Goal: Task Accomplishment & Management: Manage account settings

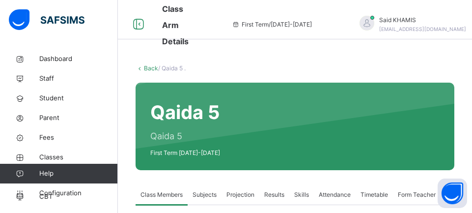
click at [55, 145] on link "Fees" at bounding box center [59, 138] width 118 height 20
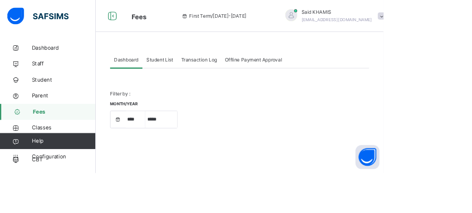
select select "****"
select select "*"
click at [207, 71] on span "Student List" at bounding box center [196, 73] width 33 height 9
click at [197, 68] on div "Student List" at bounding box center [196, 74] width 43 height 20
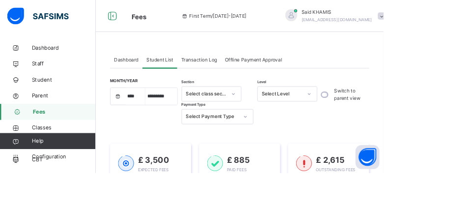
click at [255, 69] on span "Transaction Log" at bounding box center [245, 73] width 44 height 9
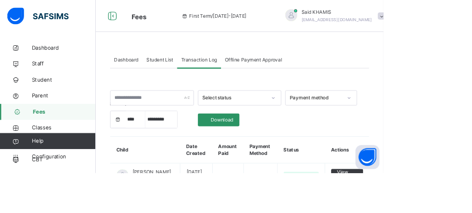
click at [251, 71] on div "Transaction Log" at bounding box center [245, 74] width 54 height 20
click at [160, 72] on span "Dashboard" at bounding box center [155, 73] width 30 height 9
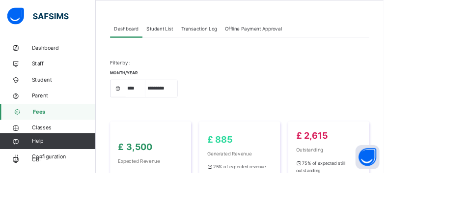
scroll to position [52, 0]
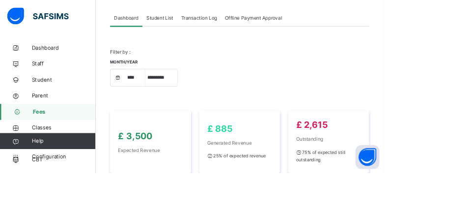
click at [79, 151] on link "Classes" at bounding box center [59, 157] width 118 height 20
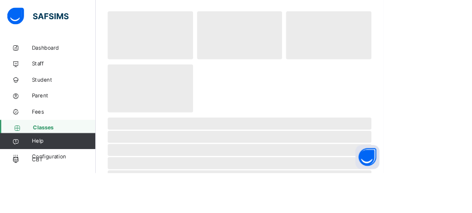
click at [58, 65] on link "Dashboard" at bounding box center [59, 59] width 118 height 20
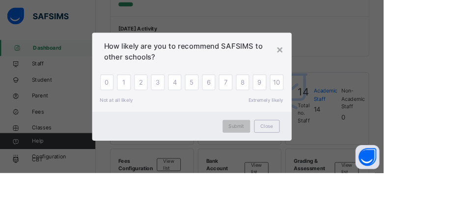
scroll to position [52, 0]
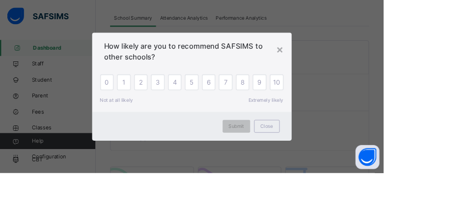
click at [344, 163] on div "Close" at bounding box center [328, 155] width 31 height 16
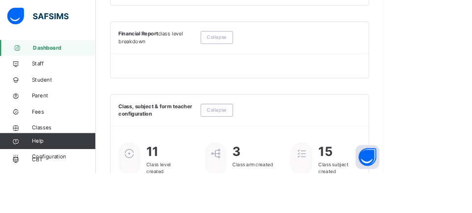
scroll to position [688, 0]
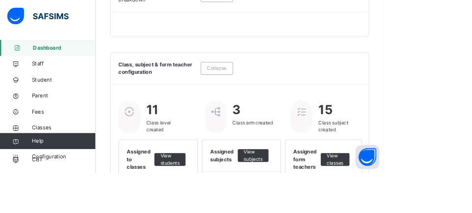
click at [217, 187] on span "View students" at bounding box center [209, 196] width 24 height 18
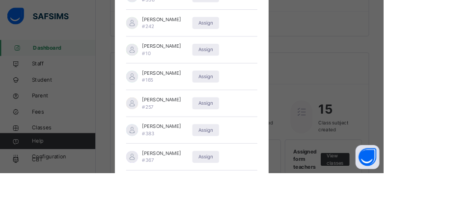
scroll to position [291, 0]
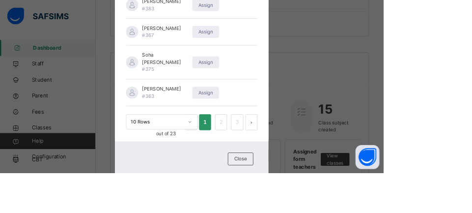
click at [312, 203] on div "Close" at bounding box center [295, 196] width 31 height 16
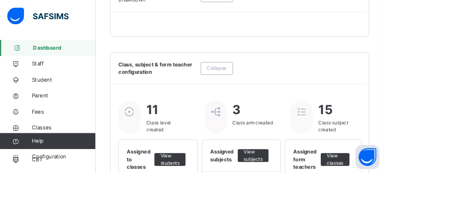
click at [217, 187] on span "View students" at bounding box center [209, 196] width 24 height 18
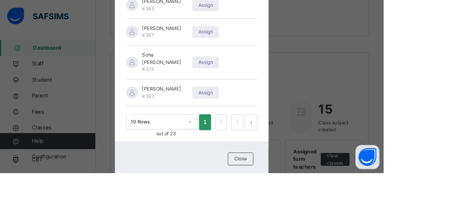
click at [277, 157] on link "2" at bounding box center [272, 150] width 9 height 13
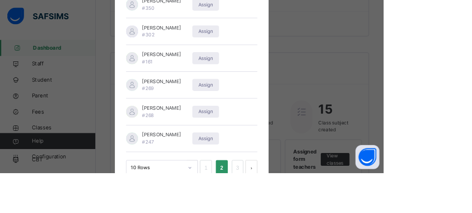
scroll to position [300, 0]
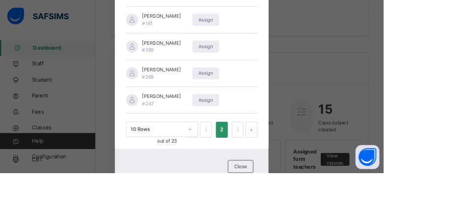
click at [297, 166] on link "3" at bounding box center [292, 159] width 9 height 13
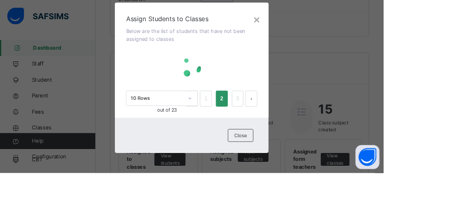
scroll to position [0, 0]
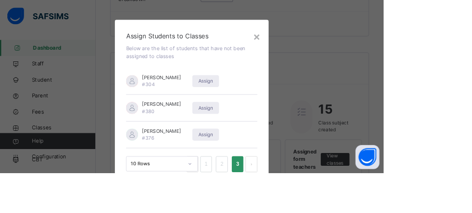
click at [321, 50] on div "×" at bounding box center [315, 44] width 9 height 21
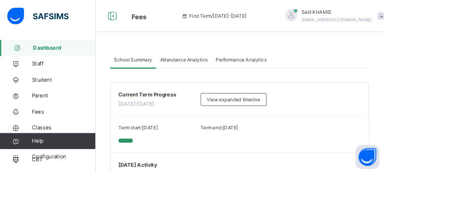
click at [76, 62] on span "Dashboard" at bounding box center [79, 59] width 77 height 10
click at [54, 98] on span "Student" at bounding box center [78, 98] width 79 height 10
click at [50, 95] on span "Student" at bounding box center [78, 98] width 79 height 10
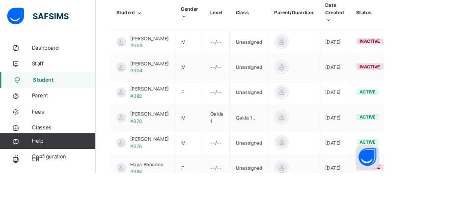
scroll to position [407, 0]
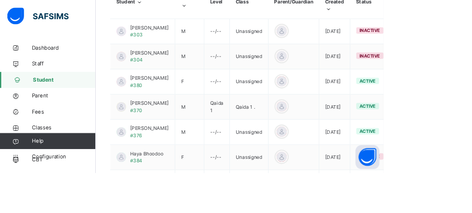
click at [0, 0] on div "View Profile" at bounding box center [0, 0] width 0 height 0
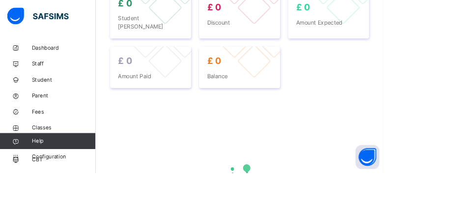
scroll to position [283, 0]
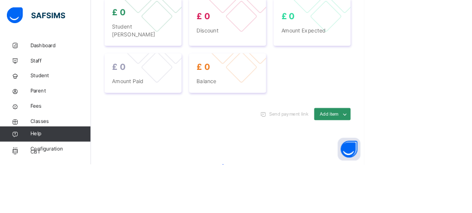
select select "****"
select select "*"
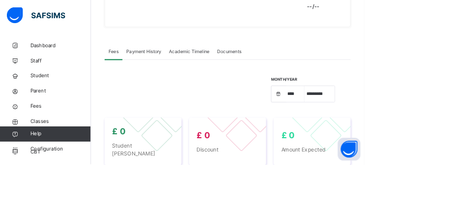
scroll to position [0, 0]
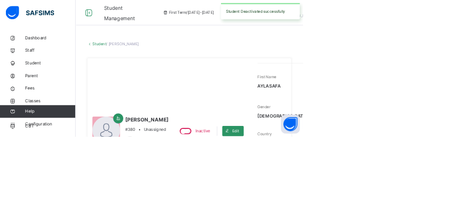
click at [151, 65] on link "Student" at bounding box center [155, 67] width 22 height 7
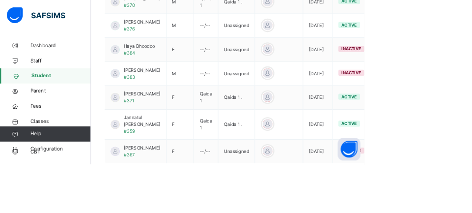
scroll to position [565, 0]
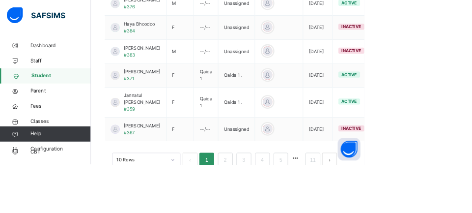
click at [295, 212] on link "2" at bounding box center [291, 207] width 9 height 13
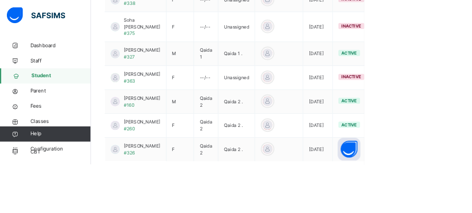
scroll to position [557, 0]
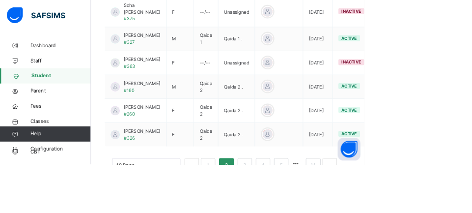
click at [269, 212] on link "1" at bounding box center [269, 214] width 9 height 13
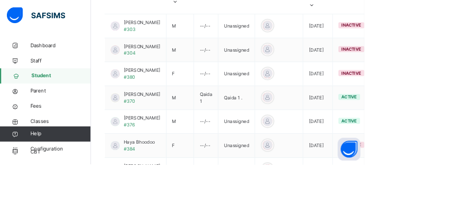
scroll to position [415, 0]
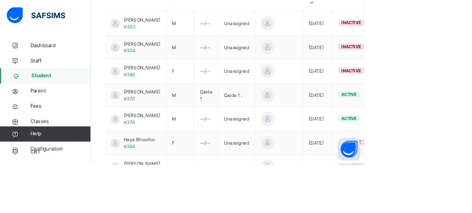
click at [0, 0] on ul "View Profile Edit Student Assign Class Link Parent/Guardian Delete Student" at bounding box center [0, 0] width 0 height 0
click at [0, 0] on div "View Profile" at bounding box center [0, 0] width 0 height 0
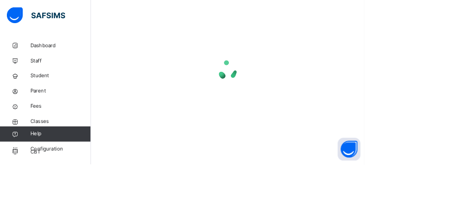
scroll to position [283, 0]
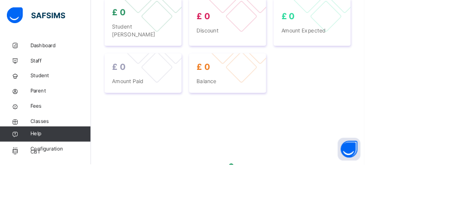
select select "****"
select select "*"
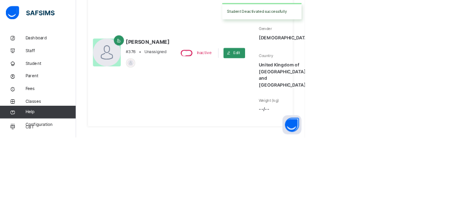
scroll to position [0, 0]
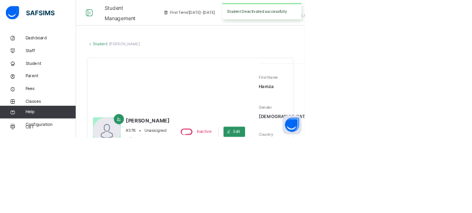
click at [154, 65] on link "Student" at bounding box center [155, 67] width 22 height 7
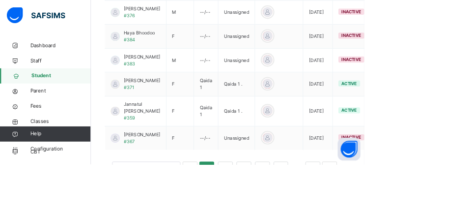
scroll to position [565, 0]
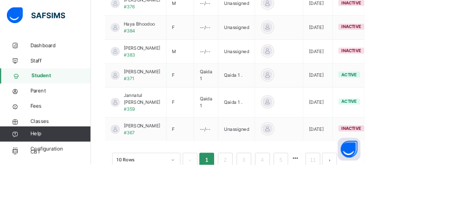
click at [292, 212] on link "2" at bounding box center [291, 207] width 9 height 13
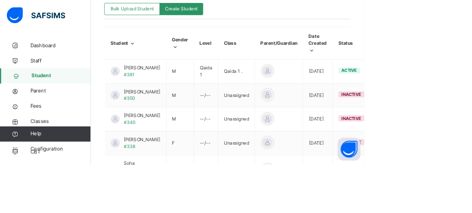
scroll to position [359, 0]
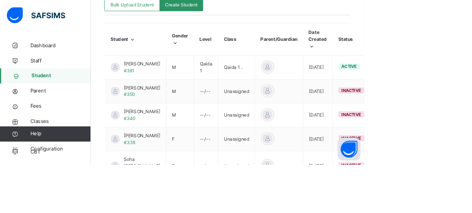
click at [472, 212] on html "Student Management First Term / [DATE]-[DATE] Said KHAMIS [EMAIL_ADDRESS][DOMAI…" at bounding box center [236, 44] width 472 height 807
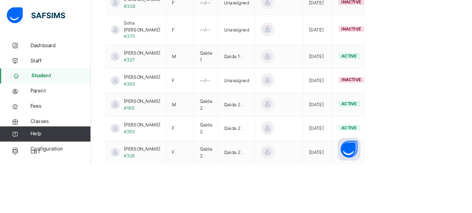
scroll to position [557, 0]
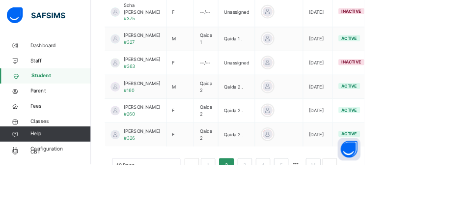
click at [320, 212] on link "3" at bounding box center [316, 214] width 9 height 13
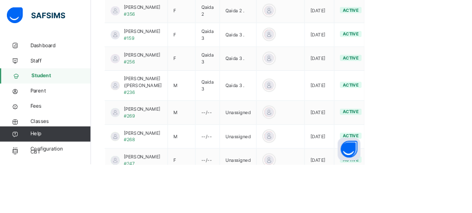
scroll to position [533, 0]
click at [0, 0] on div "View Profile" at bounding box center [0, 0] width 0 height 0
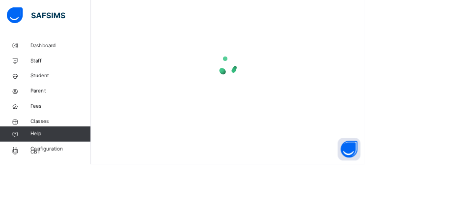
scroll to position [283, 0]
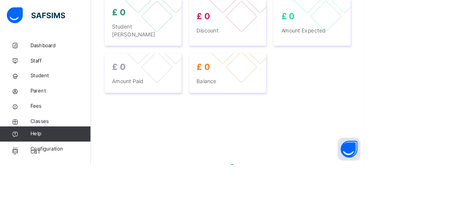
select select "****"
select select "*"
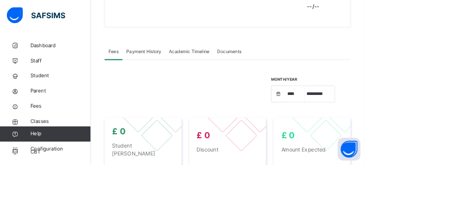
scroll to position [132, 0]
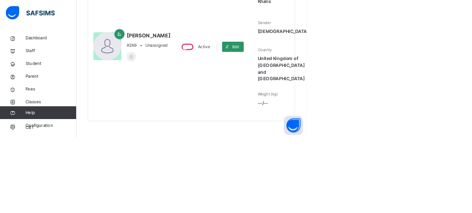
click at [276, 80] on div "Active" at bounding box center [301, 72] width 51 height 15
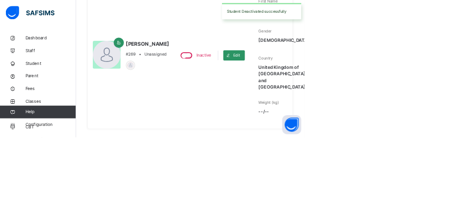
scroll to position [0, 0]
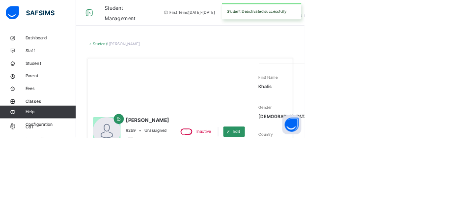
click at [153, 65] on link "Student" at bounding box center [155, 67] width 22 height 7
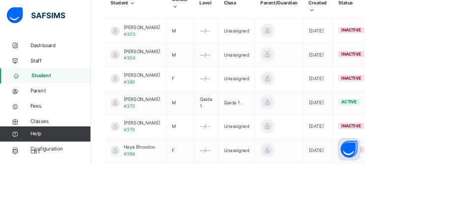
scroll to position [565, 0]
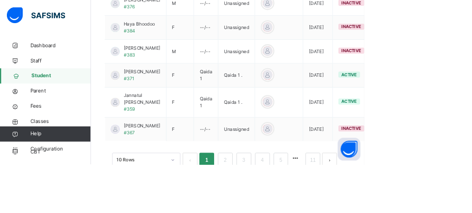
click at [292, 212] on link "2" at bounding box center [291, 207] width 9 height 13
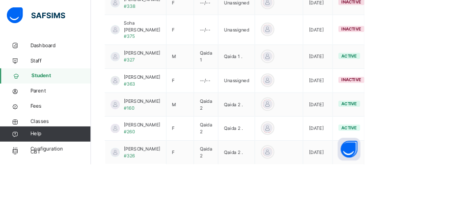
scroll to position [557, 0]
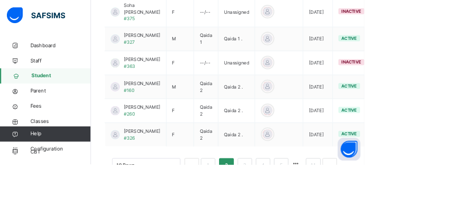
click at [317, 212] on link "3" at bounding box center [316, 214] width 9 height 13
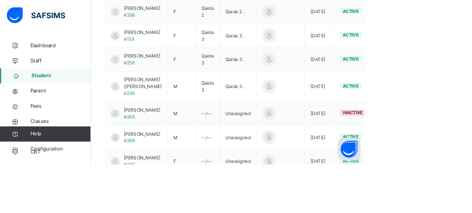
scroll to position [533, 0]
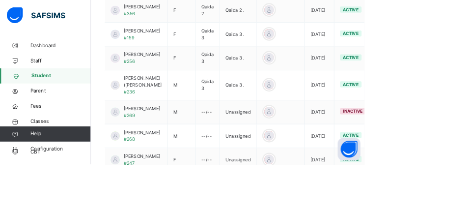
click at [0, 0] on ul "View Profile Edit Student Assign Class Link Parent/Guardian Delete Student" at bounding box center [0, 0] width 0 height 0
click at [0, 0] on div "View Profile" at bounding box center [0, 0] width 0 height 0
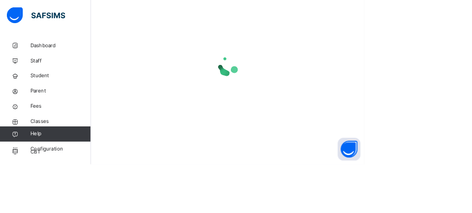
scroll to position [283, 0]
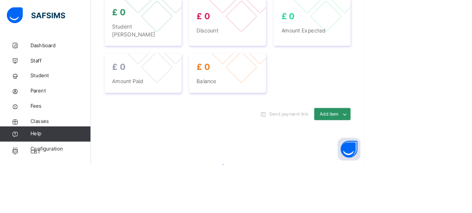
select select "****"
select select "*"
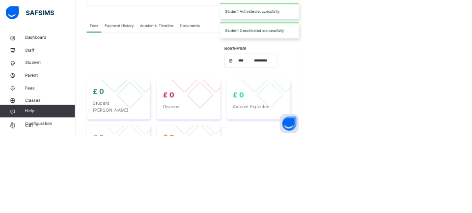
scroll to position [0, 0]
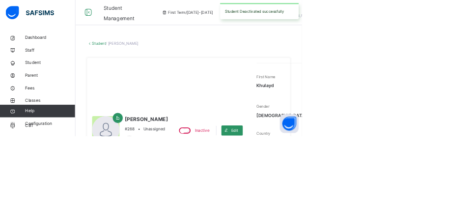
click at [155, 65] on link "Student" at bounding box center [155, 67] width 22 height 7
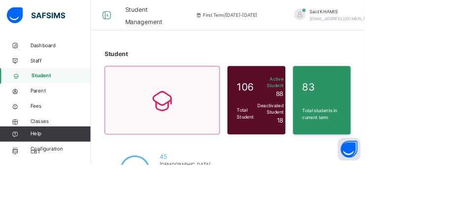
scroll to position [565, 0]
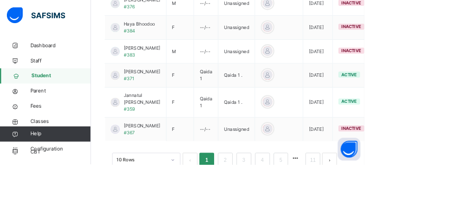
click at [316, 212] on link "3" at bounding box center [315, 207] width 9 height 13
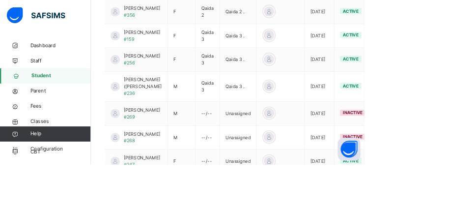
scroll to position [530, 0]
click at [0, 0] on ul "View Profile Edit Student Assign Class Link Parent/Guardian Delete Student" at bounding box center [0, 0] width 0 height 0
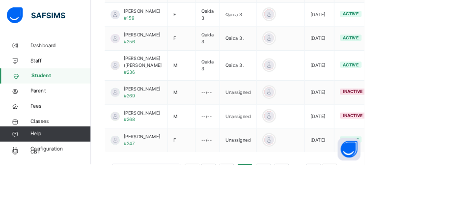
click at [0, 0] on div "Delete Student" at bounding box center [0, 0] width 0 height 0
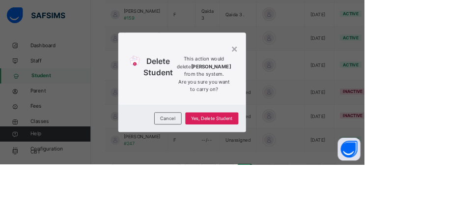
click at [309, 161] on div "Yes, Delete Student" at bounding box center [274, 153] width 69 height 16
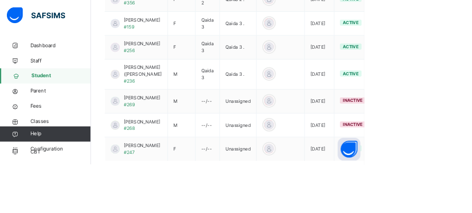
scroll to position [527, 0]
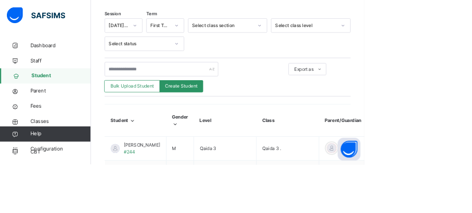
scroll to position [359, 0]
